Goal: Information Seeking & Learning: Learn about a topic

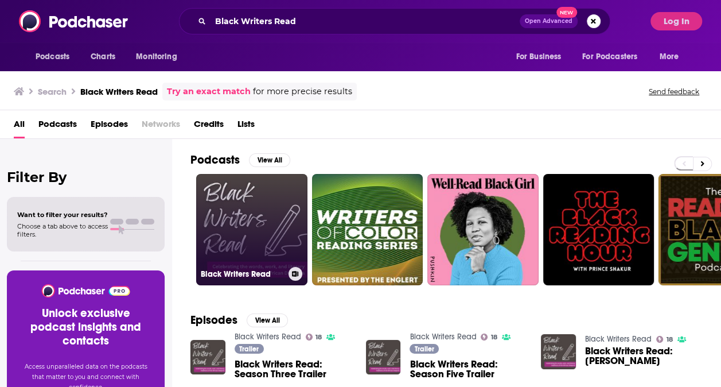
click at [264, 216] on link "Black Writers Read" at bounding box center [251, 229] width 111 height 111
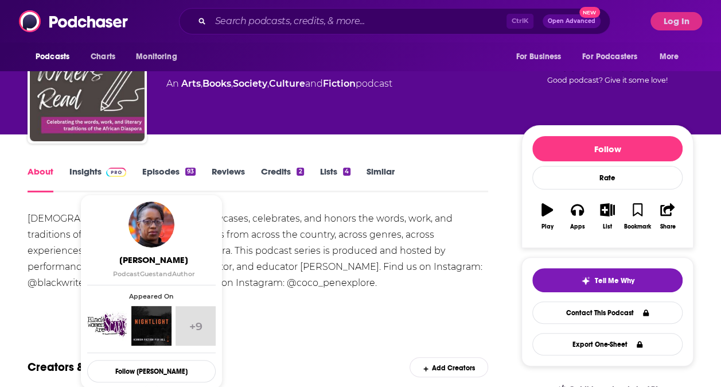
scroll to position [46, 0]
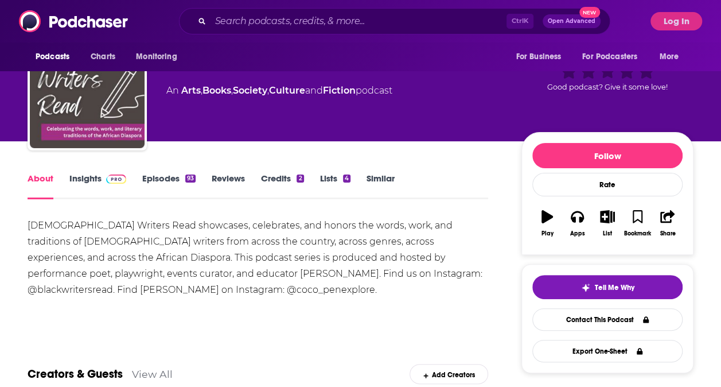
click at [348, 261] on div "[DEMOGRAPHIC_DATA] Writers Read showcases, celebrates, and honors the words, wo…" at bounding box center [258, 257] width 461 height 80
click at [92, 182] on link "Insights" at bounding box center [97, 186] width 57 height 26
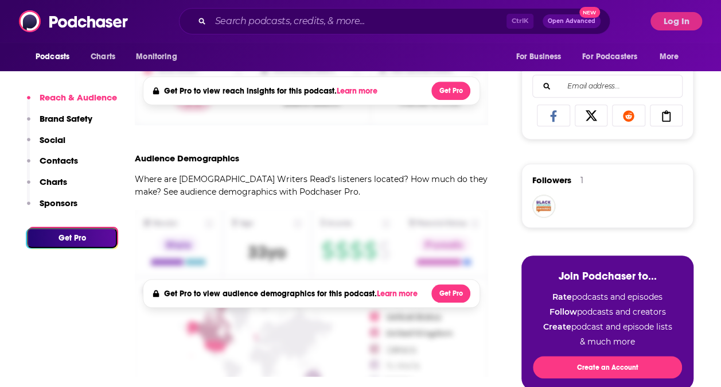
scroll to position [429, 0]
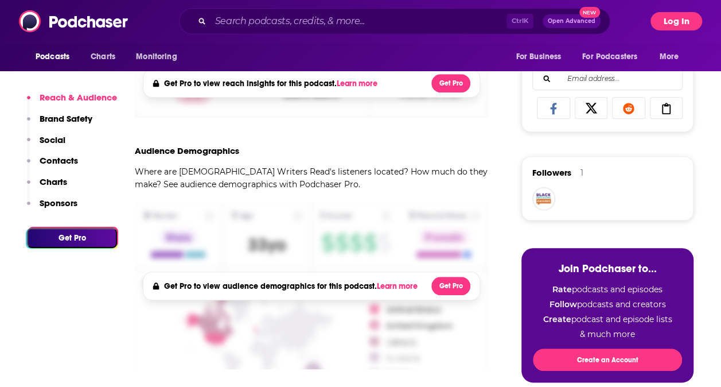
click at [684, 23] on button "Log In" at bounding box center [677, 21] width 52 height 18
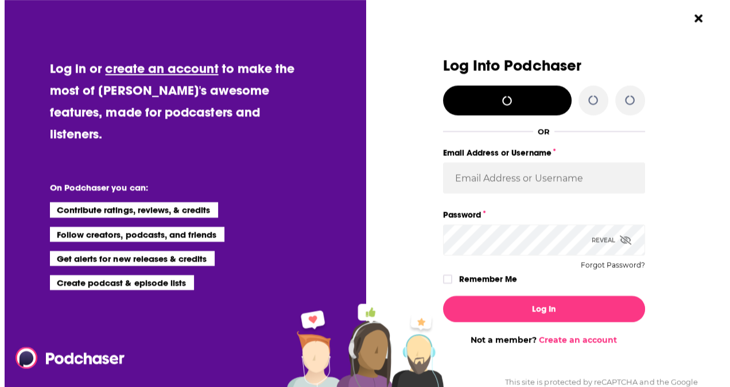
scroll to position [0, 0]
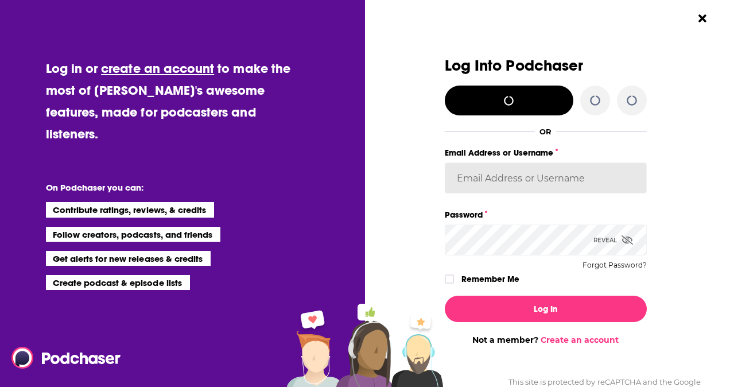
type input "arobertson1"
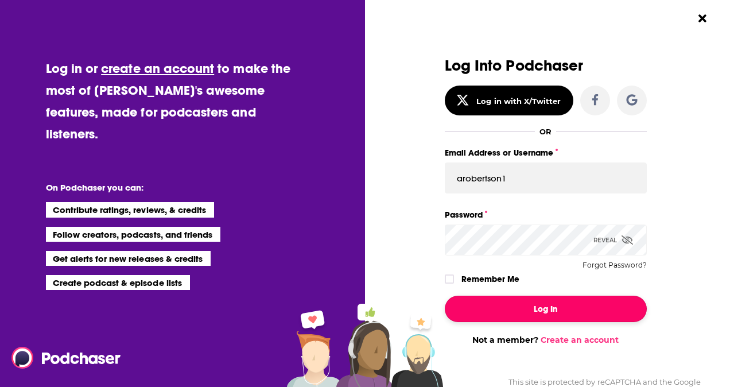
click at [536, 308] on button "Log In" at bounding box center [546, 308] width 202 height 26
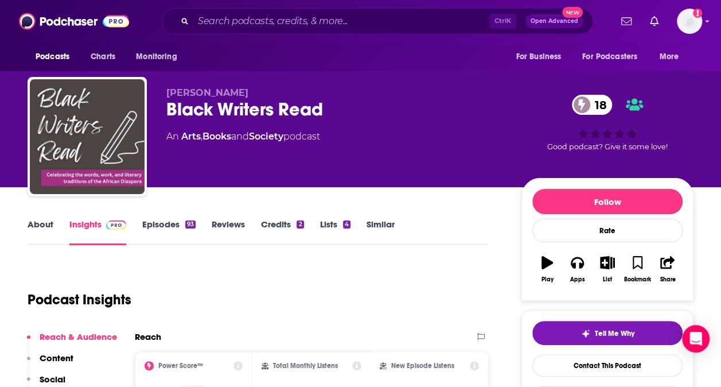
click at [324, 111] on div "Black Writers Read 18" at bounding box center [334, 109] width 337 height 22
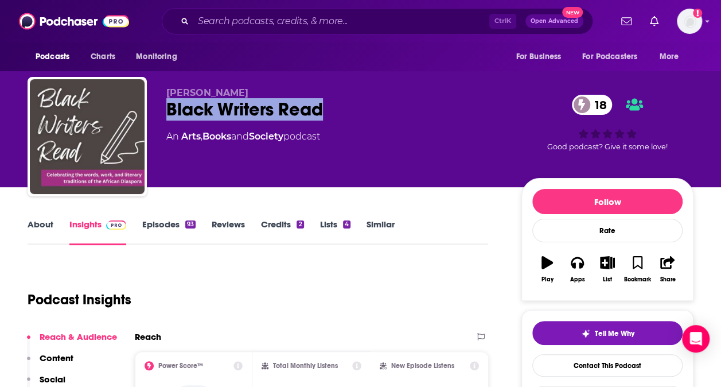
drag, startPoint x: 325, startPoint y: 111, endPoint x: 166, endPoint y: 110, distance: 158.9
click at [166, 110] on div "Black Writers Read 18" at bounding box center [334, 109] width 337 height 22
copy h2 "Black Writers Read"
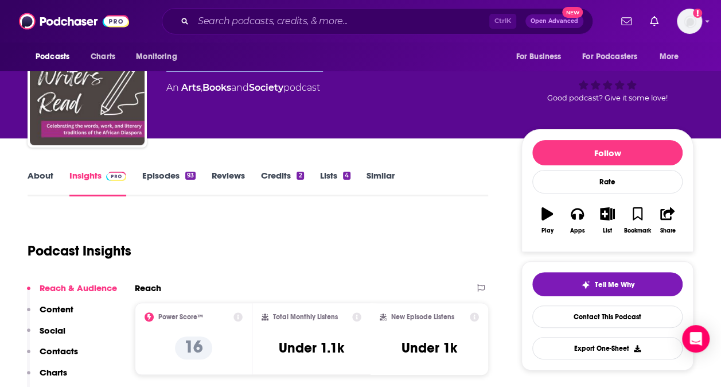
scroll to position [45, 0]
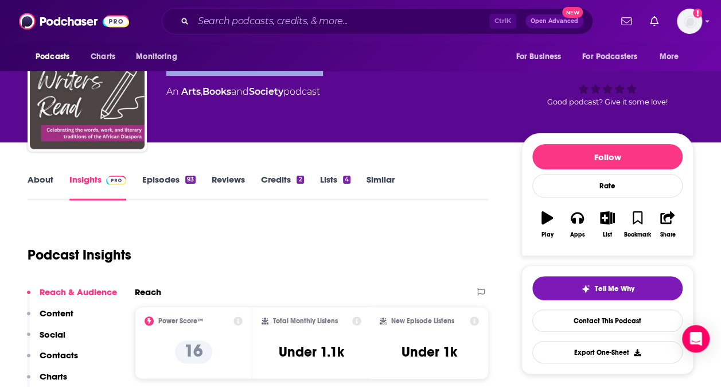
click at [40, 177] on link "About" at bounding box center [41, 187] width 26 height 26
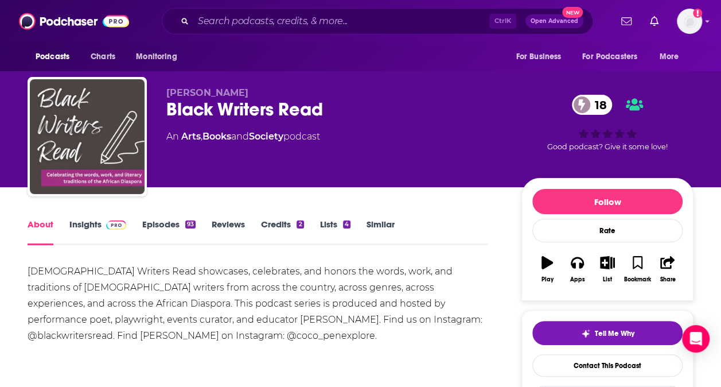
scroll to position [31, 0]
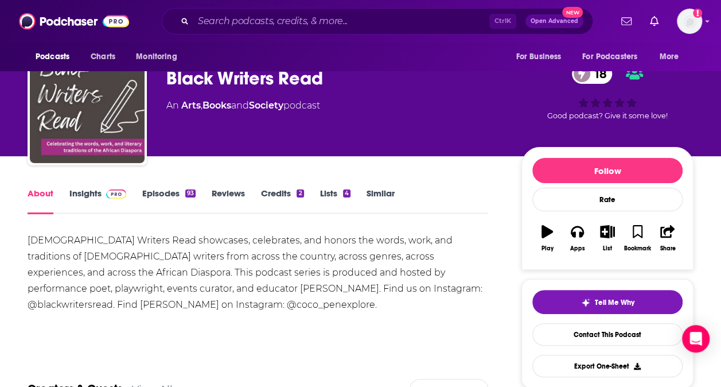
click at [137, 289] on div "[DEMOGRAPHIC_DATA] Writers Read showcases, celebrates, and honors the words, wo…" at bounding box center [258, 272] width 461 height 80
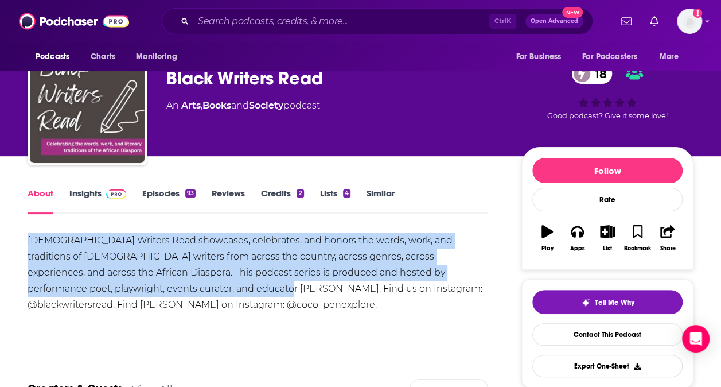
drag, startPoint x: 138, startPoint y: 288, endPoint x: 24, endPoint y: 243, distance: 122.3
copy div "[DEMOGRAPHIC_DATA] Writers Read showcases, celebrates, and honors the words, wo…"
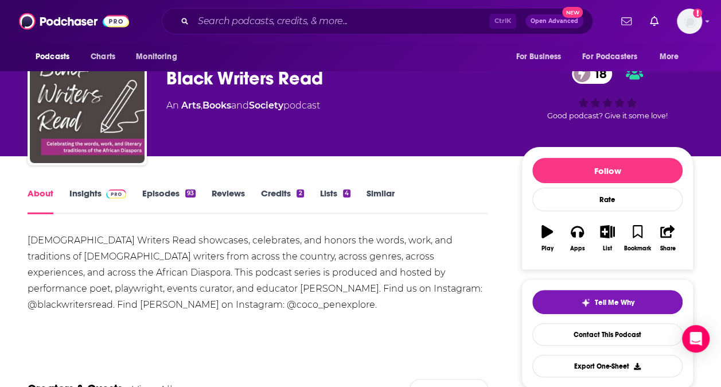
click at [328, 352] on div "Creators & Guests View All Add Creators" at bounding box center [258, 381] width 461 height 61
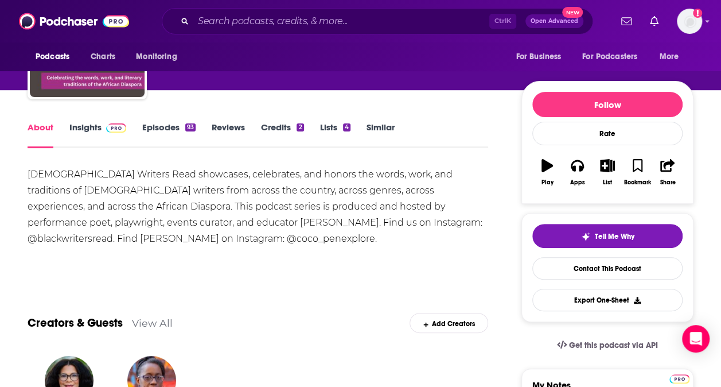
scroll to position [39, 0]
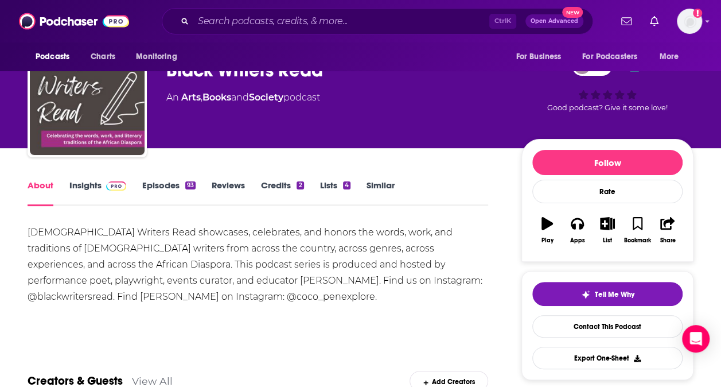
click at [106, 185] on img at bounding box center [116, 185] width 20 height 9
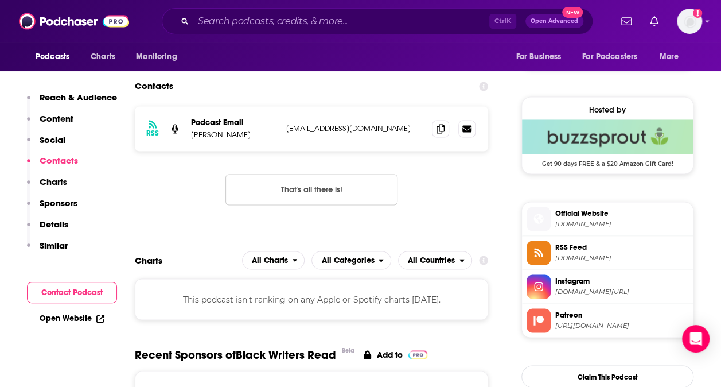
scroll to position [878, 0]
click at [439, 125] on icon at bounding box center [441, 127] width 8 height 9
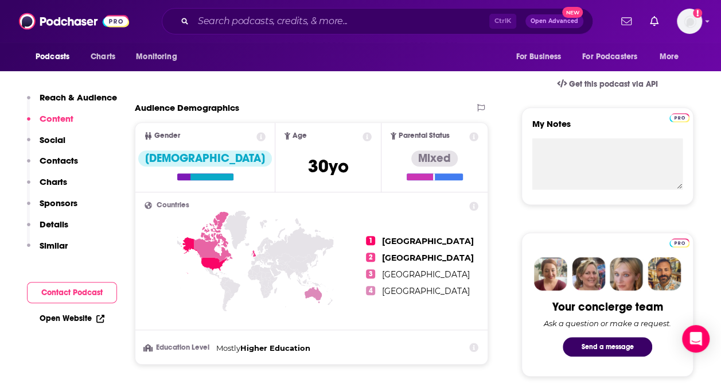
scroll to position [346, 0]
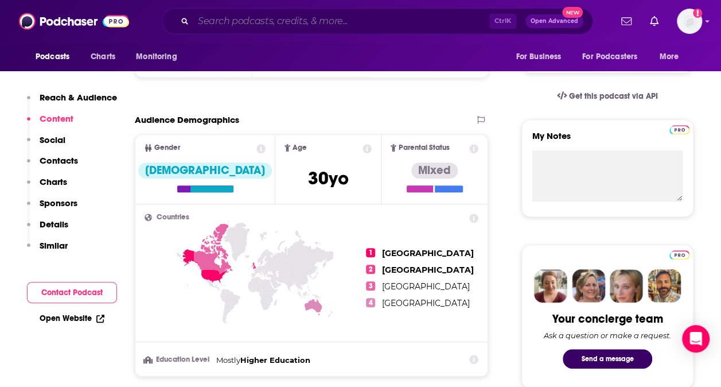
click at [241, 20] on input "Search podcasts, credits, & more..." at bounding box center [341, 21] width 296 height 18
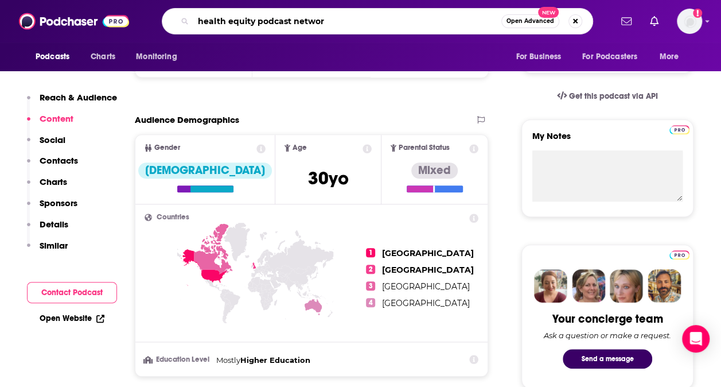
type input "health equity podcast network"
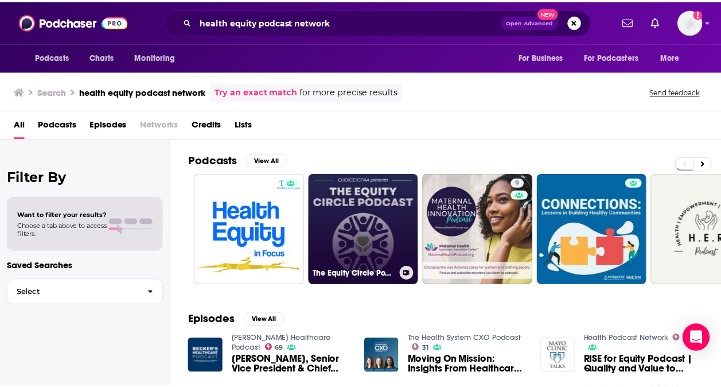
scroll to position [56, 0]
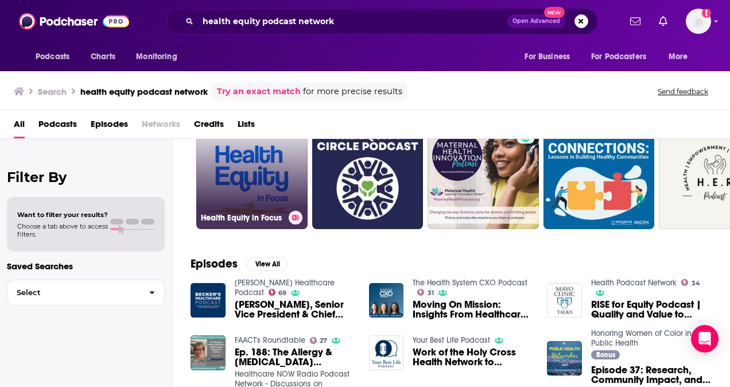
click at [232, 174] on link "Health Equity in Focus" at bounding box center [251, 173] width 111 height 111
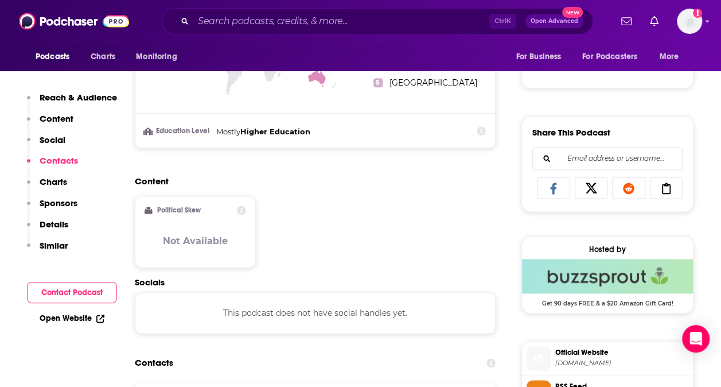
scroll to position [473, 0]
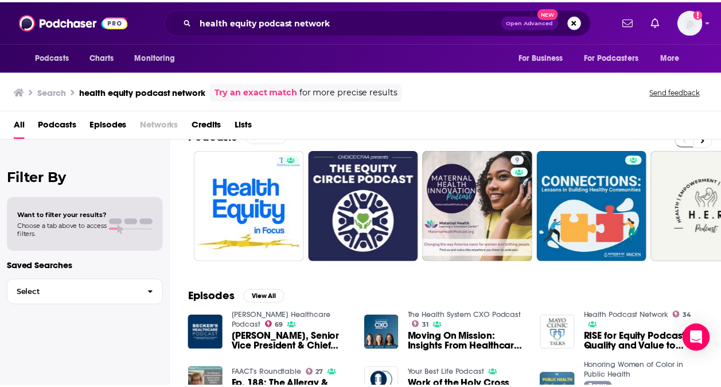
scroll to position [24, 0]
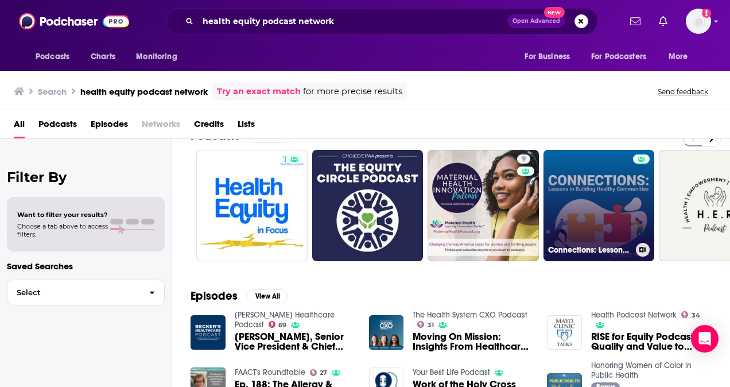
click at [590, 200] on link "Connections: Lessons in Building Healthy Communities" at bounding box center [598, 205] width 111 height 111
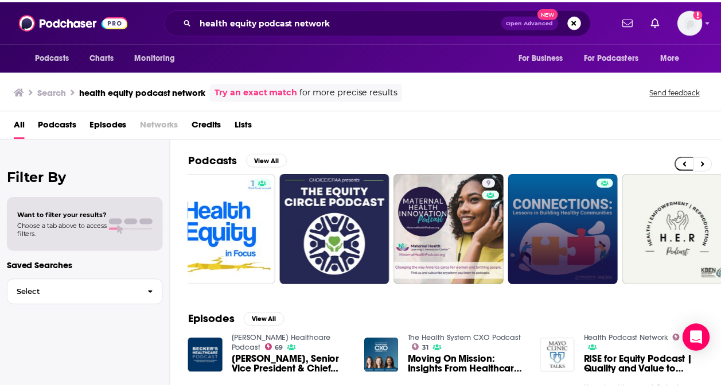
scroll to position [0, 28]
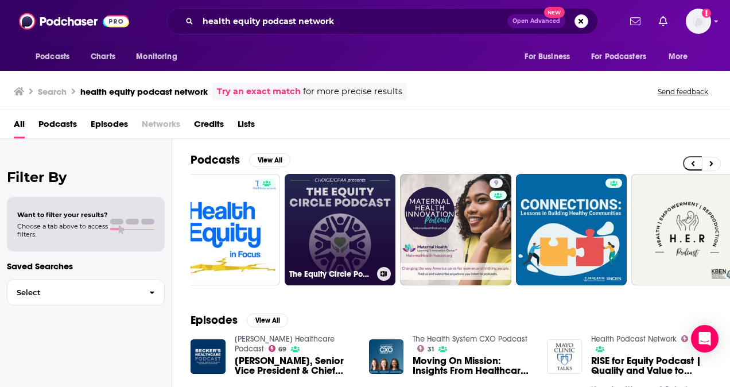
click at [321, 232] on link "The Equity Circle Podcast" at bounding box center [340, 229] width 111 height 111
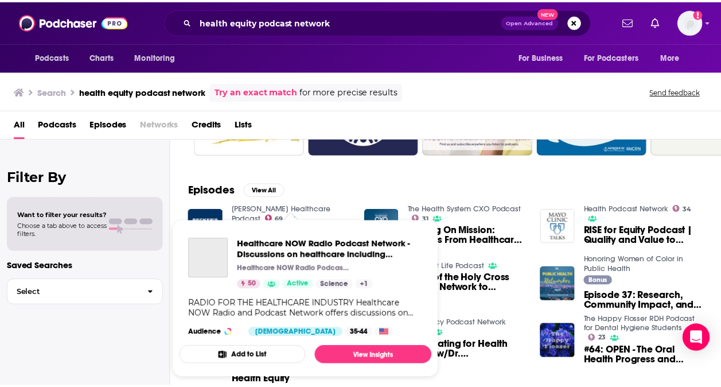
scroll to position [130, 0]
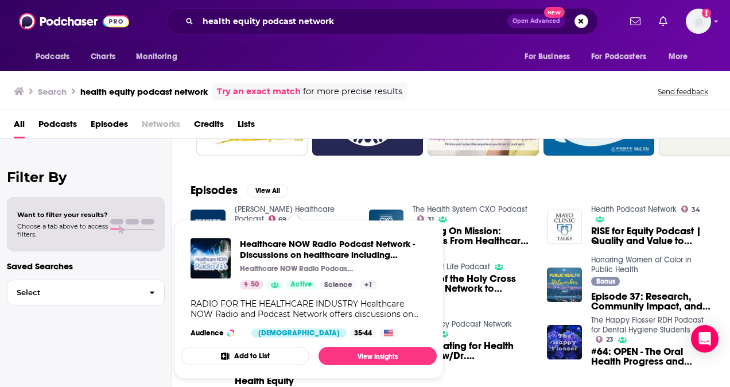
click at [209, 215] on span "Healthcare NOW Radio Podcast Network - Discussions on healthcare including tech…" at bounding box center [308, 299] width 269 height 173
click at [81, 348] on div "Filter By Want to filter your results? Choose a tab above to access filters. Sa…" at bounding box center [86, 332] width 172 height 387
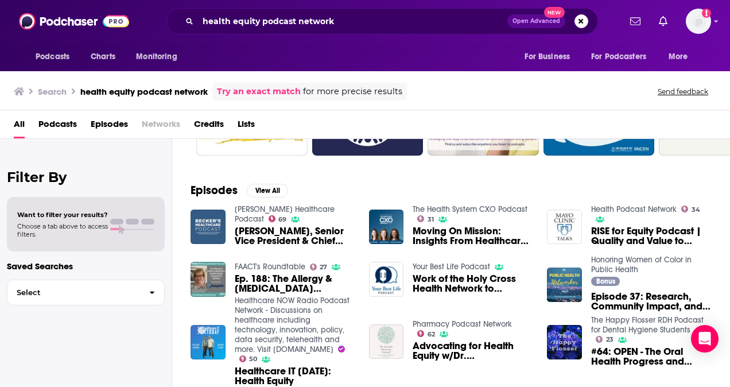
click at [206, 220] on img "Margaret Larkins-Pettigrew, Senior Vice President & Chief Clinical Diversity Eq…" at bounding box center [207, 226] width 35 height 35
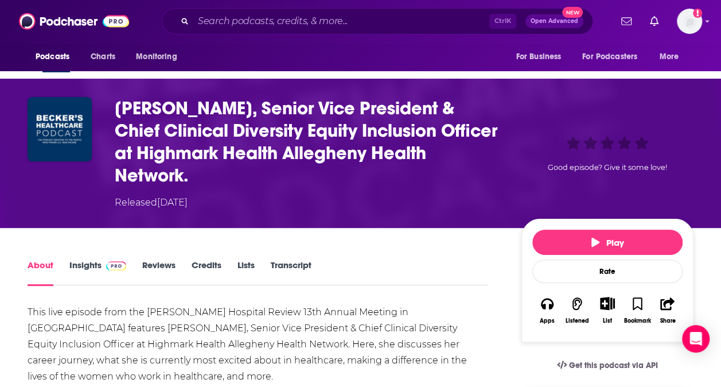
scroll to position [30, 0]
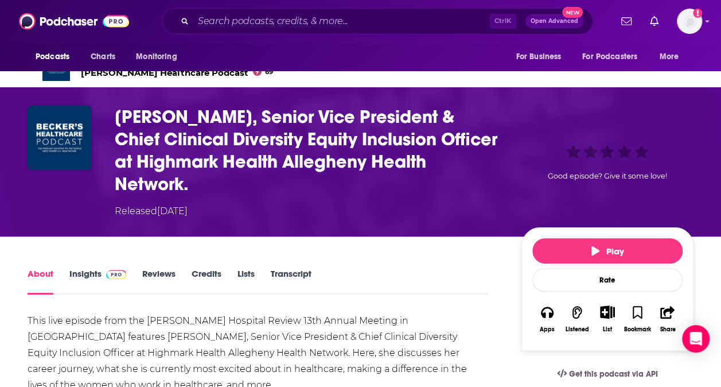
click at [96, 272] on link "Insights" at bounding box center [97, 281] width 57 height 26
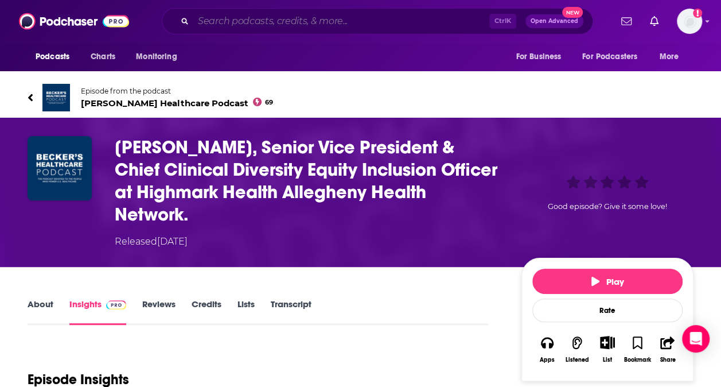
click at [247, 17] on input "Search podcasts, credits, & more..." at bounding box center [341, 21] width 296 height 18
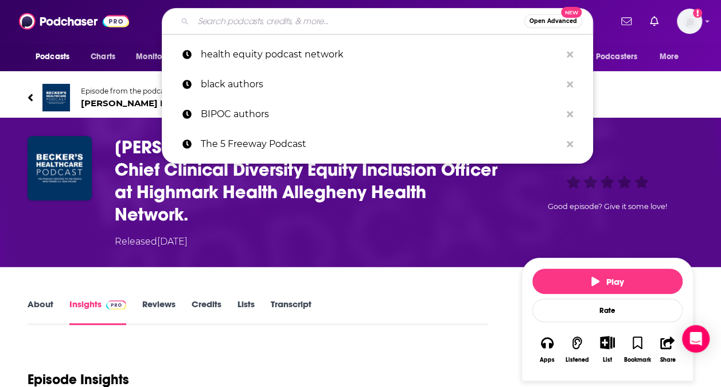
type input "b"
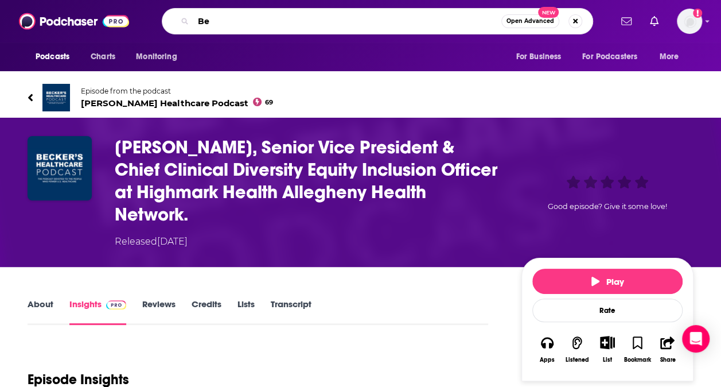
type input "B"
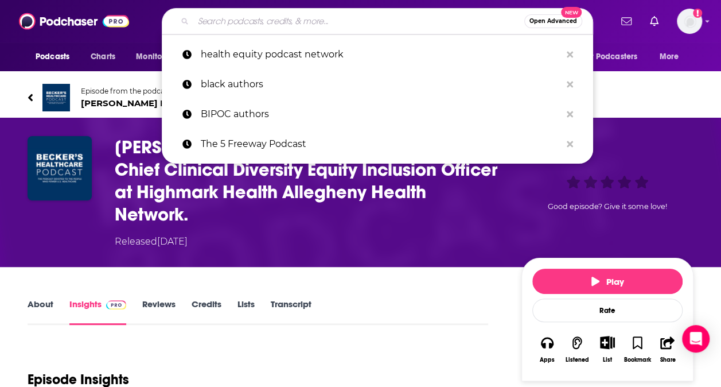
click at [36, 304] on link "About" at bounding box center [41, 311] width 26 height 26
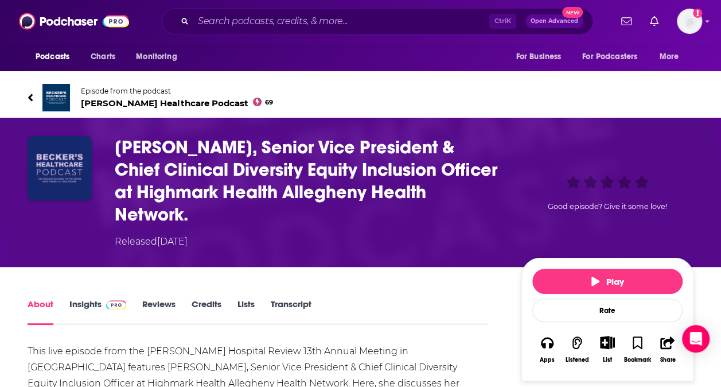
click at [56, 160] on img "Margaret Larkins-Pettigrew, Senior Vice President & Chief Clinical Diversity Eq…" at bounding box center [60, 168] width 64 height 64
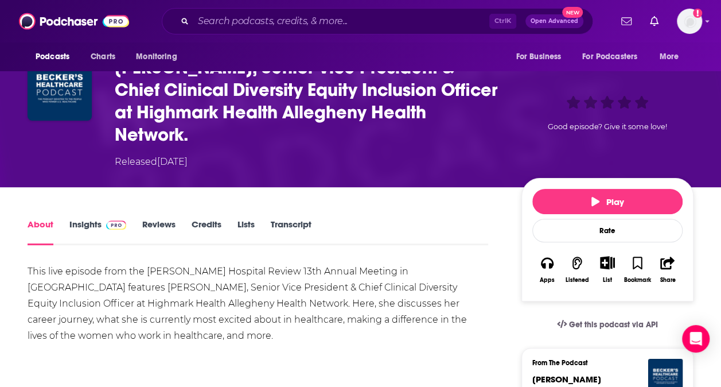
click at [88, 222] on link "Insights" at bounding box center [97, 232] width 57 height 26
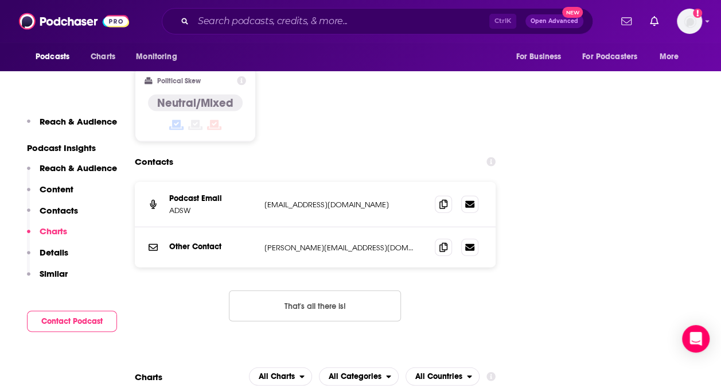
scroll to position [1192, 0]
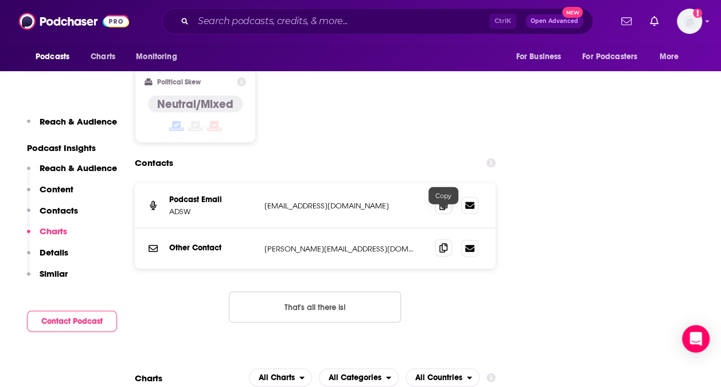
click at [445, 243] on icon at bounding box center [443, 247] width 8 height 9
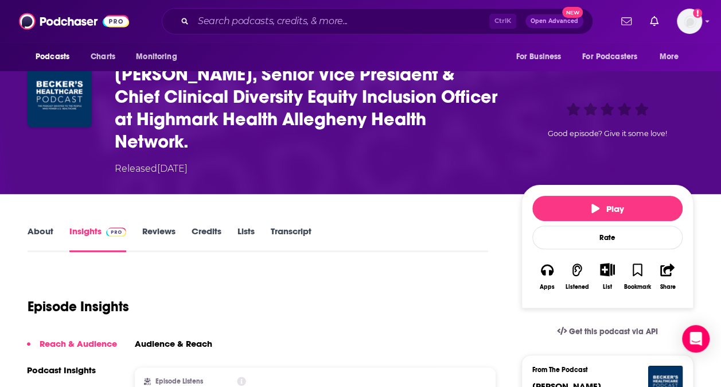
scroll to position [0, 0]
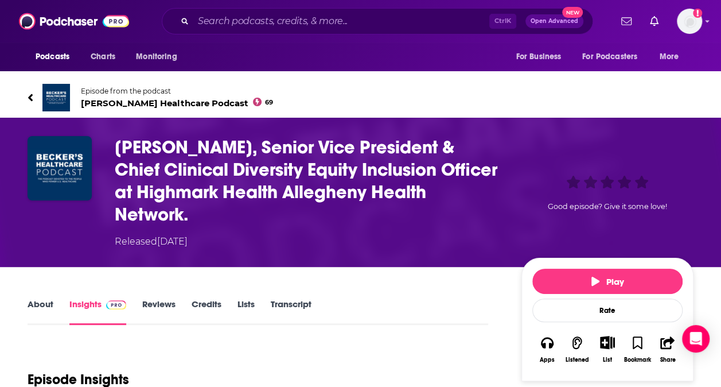
click at [33, 304] on link "About" at bounding box center [41, 311] width 26 height 26
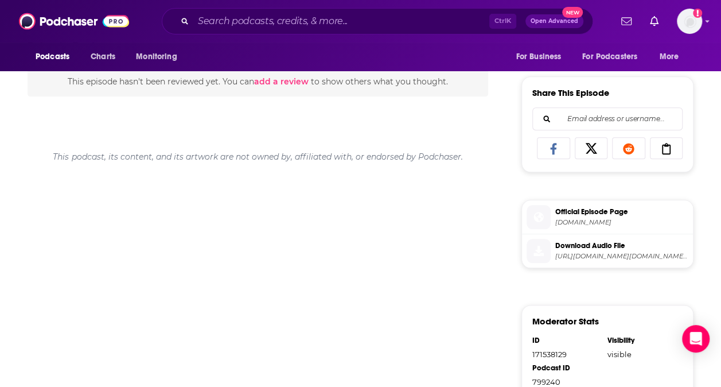
scroll to position [540, 0]
